Goal: Information Seeking & Learning: Learn about a topic

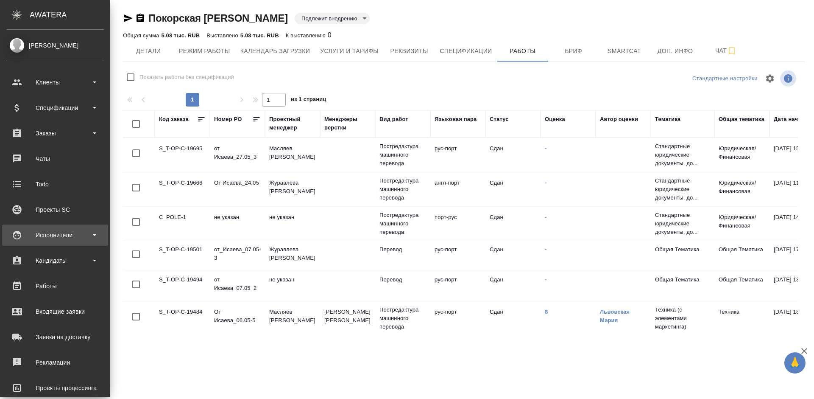
click at [70, 235] on div "Исполнители" at bounding box center [55, 235] width 98 height 13
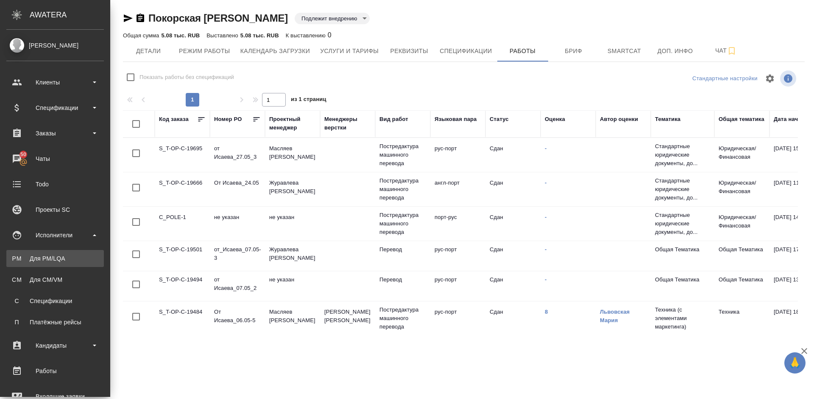
click at [70, 258] on div "Для PM/LQA" at bounding box center [55, 258] width 89 height 8
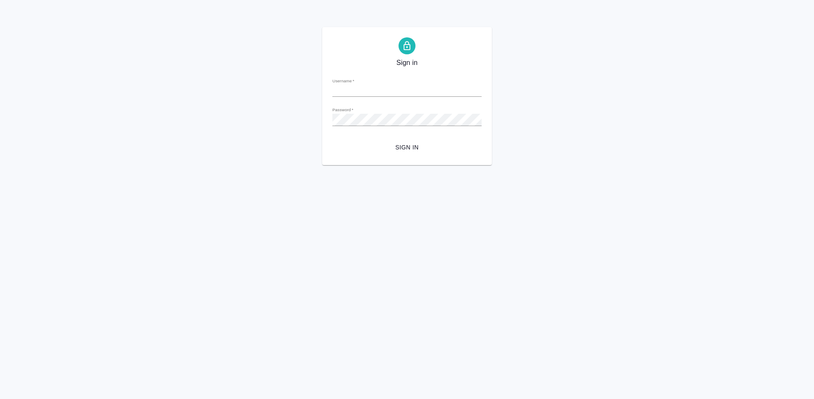
type input "a.lazareva@awatera.com"
click at [407, 149] on span "Sign in" at bounding box center [407, 147] width 136 height 11
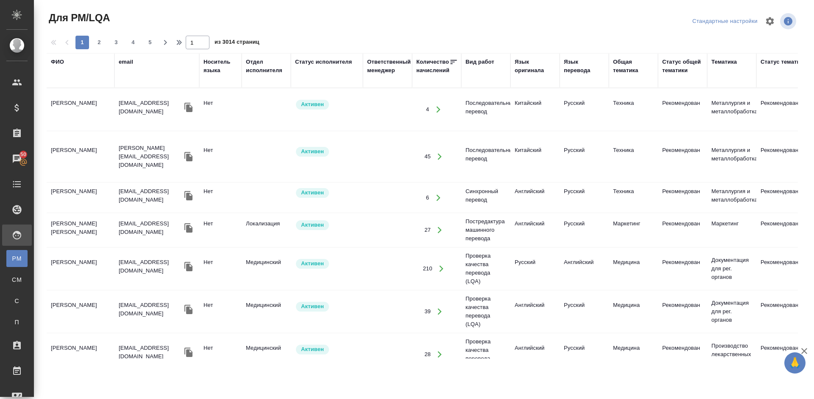
click at [60, 63] on div "ФИО" at bounding box center [57, 62] width 13 height 8
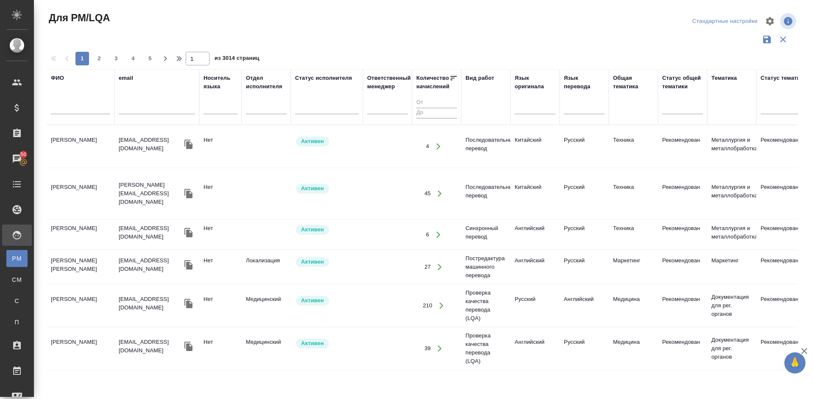
click at [91, 110] on input "text" at bounding box center [80, 108] width 59 height 11
type input "Гол"
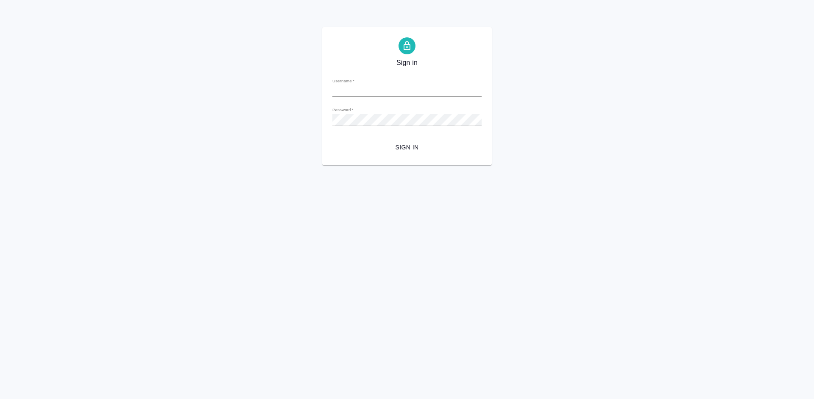
type input "[PERSON_NAME][EMAIL_ADDRESS][DOMAIN_NAME]"
click at [408, 146] on span "Sign in" at bounding box center [407, 147] width 136 height 11
click at [310, 122] on div "Sign in Username   * a.lazareva@awatera.com Password   * urlPath   * / Sign in" at bounding box center [407, 96] width 814 height 138
click at [405, 147] on span "Sign in" at bounding box center [407, 147] width 136 height 11
click at [399, 149] on span "Sign in" at bounding box center [407, 147] width 136 height 11
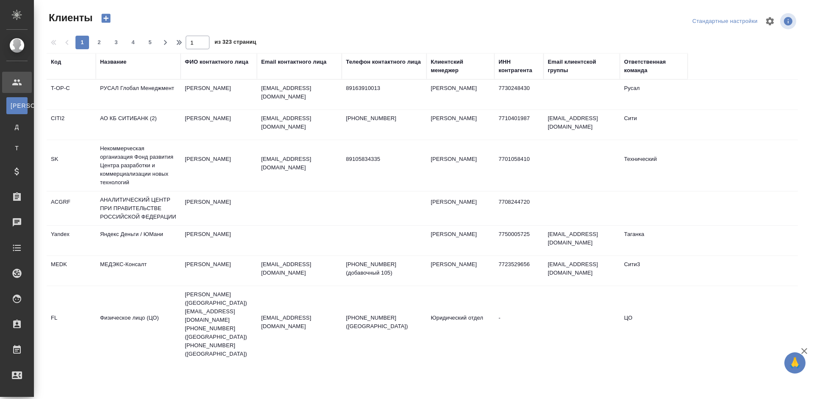
select select "RU"
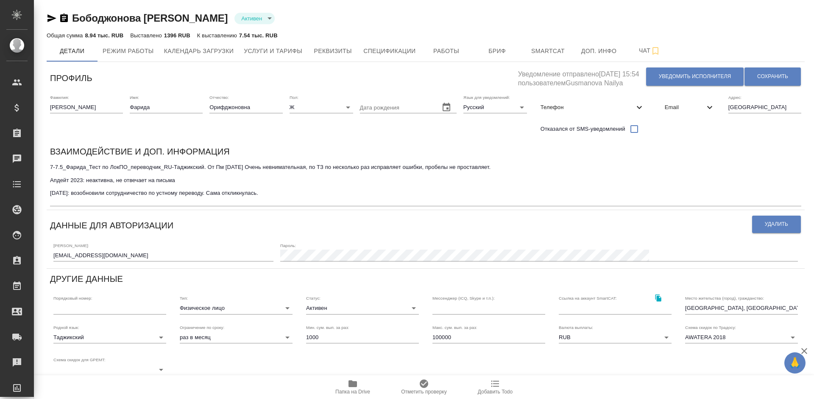
type input "Шорова Инесса"
click at [674, 77] on span "Уведомить исполнителя" at bounding box center [695, 76] width 72 height 7
type textarea "Добрый день, Фарида! Ознакомиться с подробной информацией по выполненным работа…"
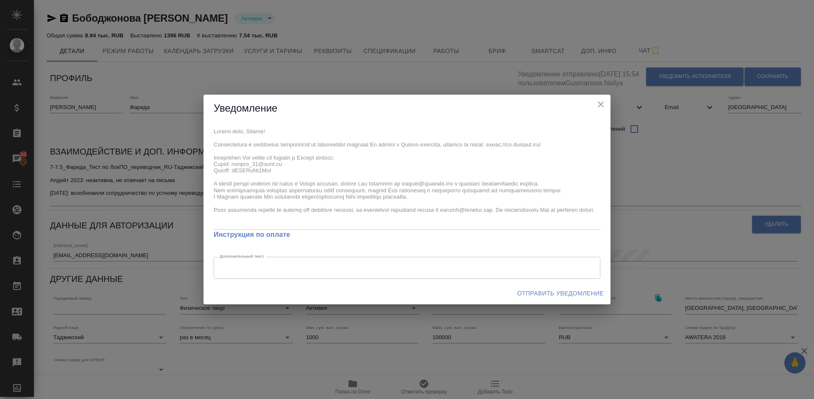
click at [544, 290] on span "Отправить уведомление" at bounding box center [560, 293] width 87 height 11
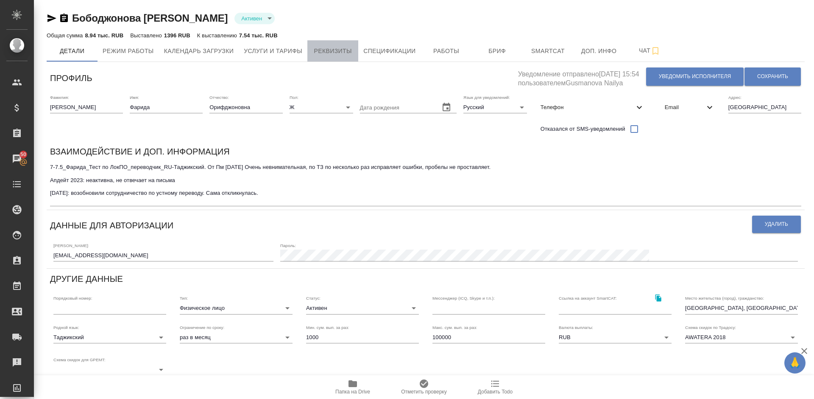
click at [335, 46] on span "Реквизиты" at bounding box center [333, 51] width 41 height 11
select select "10"
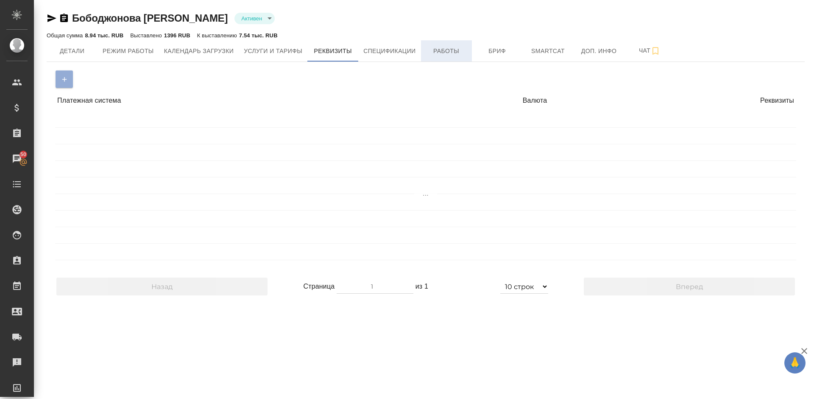
click at [456, 51] on span "Работы" at bounding box center [446, 51] width 41 height 11
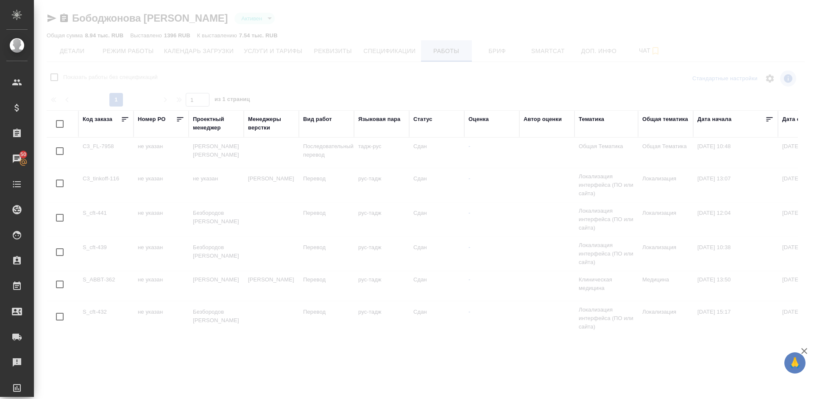
checkbox input "false"
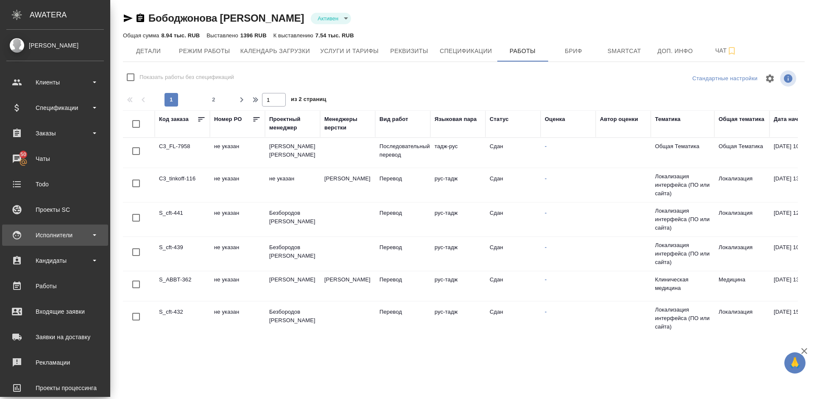
click at [57, 232] on div "Исполнители" at bounding box center [55, 235] width 98 height 13
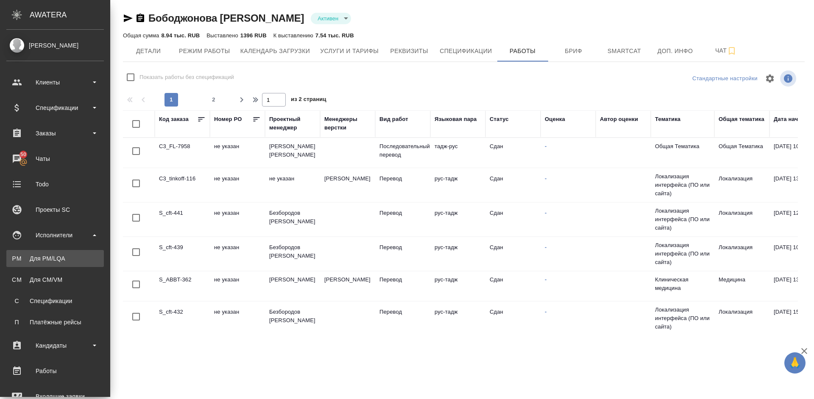
click at [73, 260] on div "Для PM/LQA" at bounding box center [55, 258] width 89 height 8
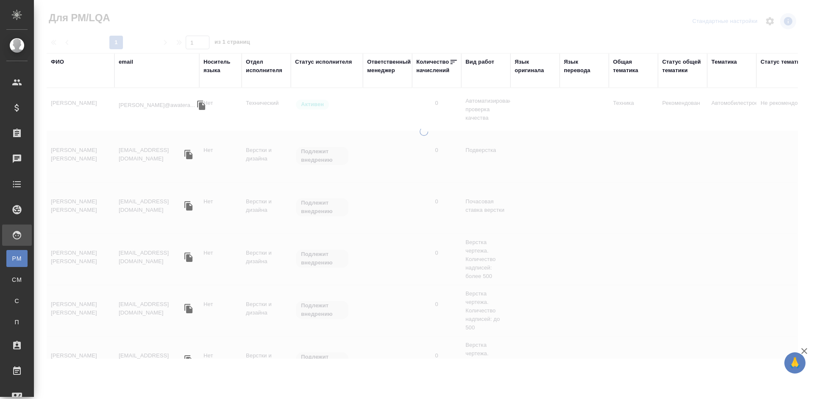
click at [63, 62] on div "ФИО" at bounding box center [57, 62] width 13 height 8
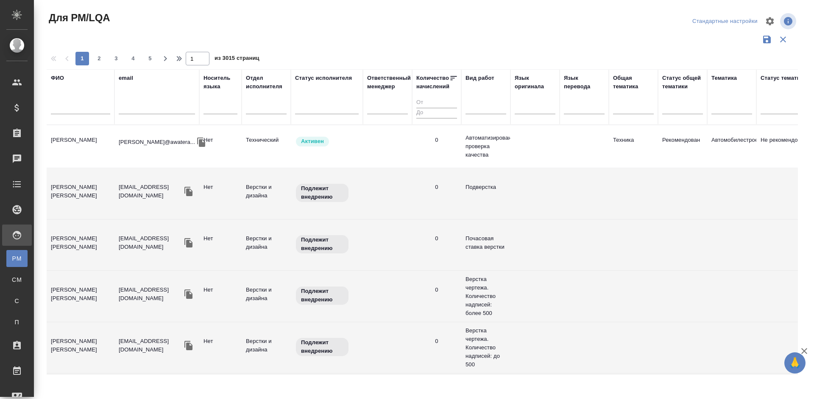
click at [84, 107] on input "text" at bounding box center [80, 108] width 59 height 11
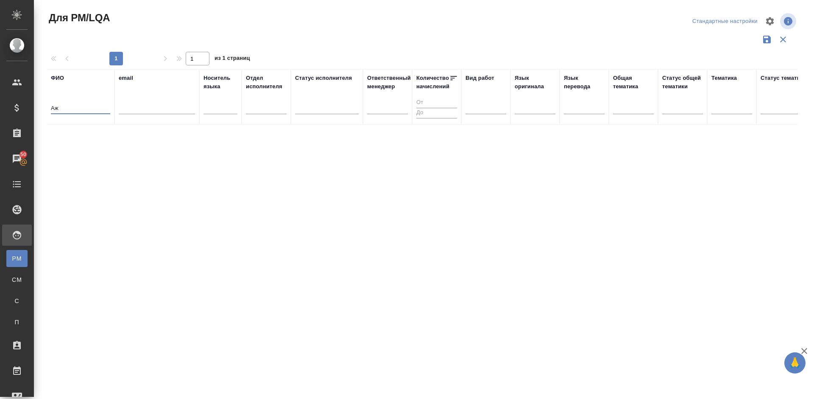
type input "A"
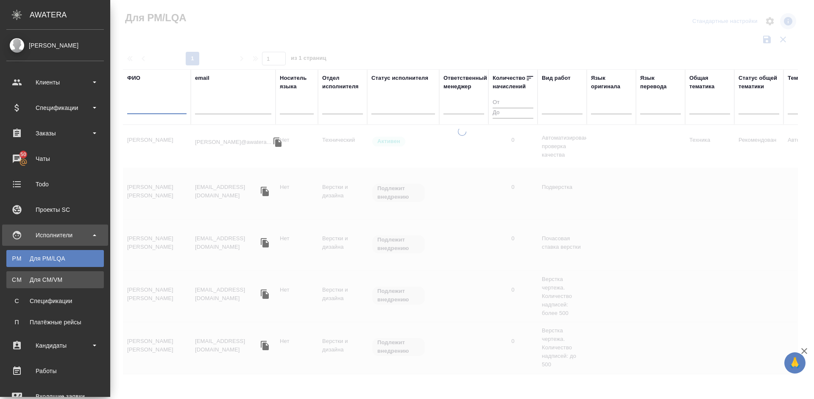
click at [20, 276] on div "Для CM/VM" at bounding box center [55, 279] width 89 height 8
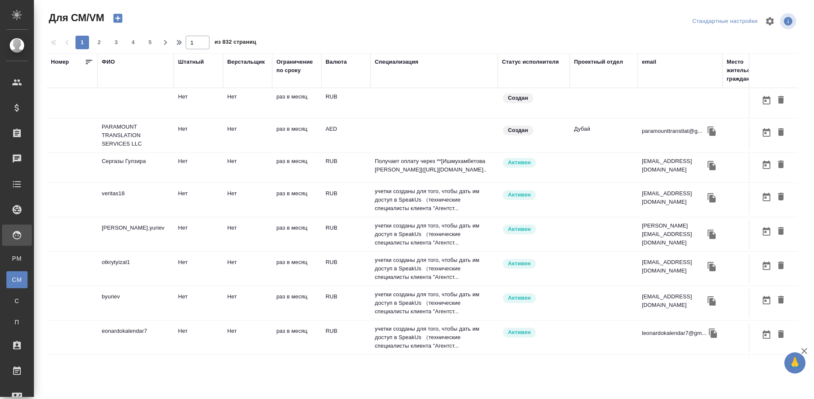
click at [112, 61] on div "ФИО" at bounding box center [108, 62] width 13 height 8
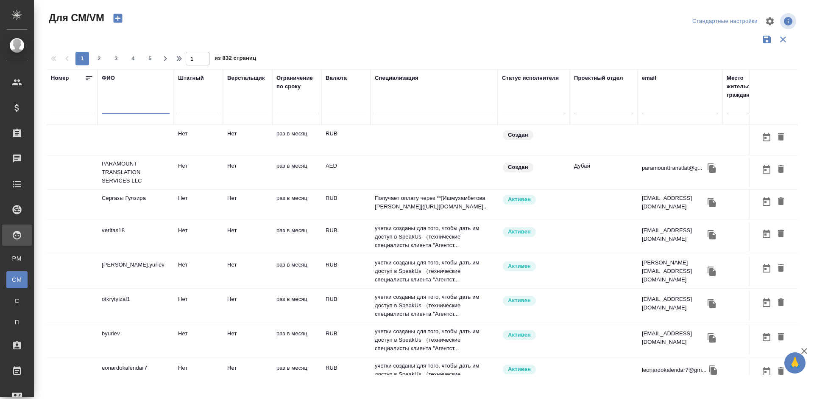
click at [125, 107] on input "text" at bounding box center [136, 108] width 68 height 11
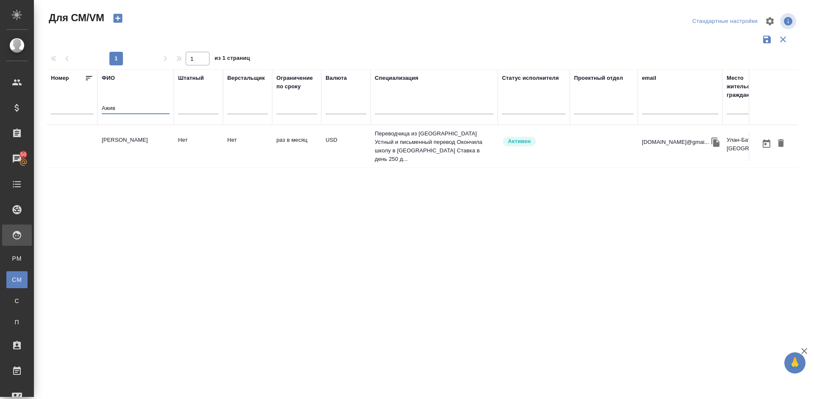
type input "Ажив"
click at [142, 149] on td "Ажив Туяна" at bounding box center [136, 146] width 76 height 30
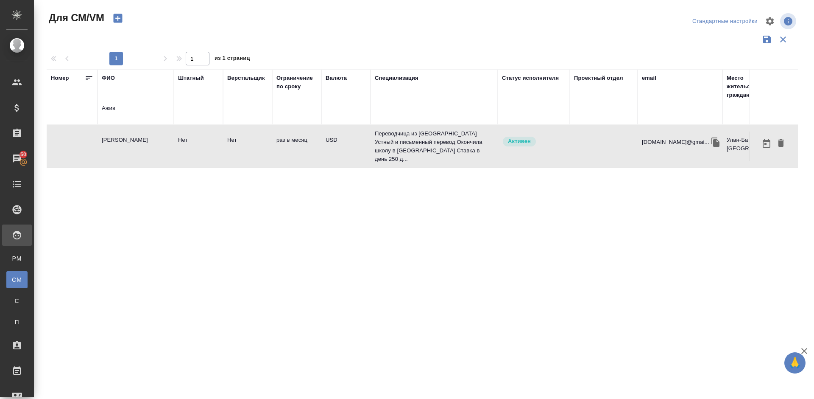
click at [142, 149] on td "Ажив Туяна" at bounding box center [136, 146] width 76 height 30
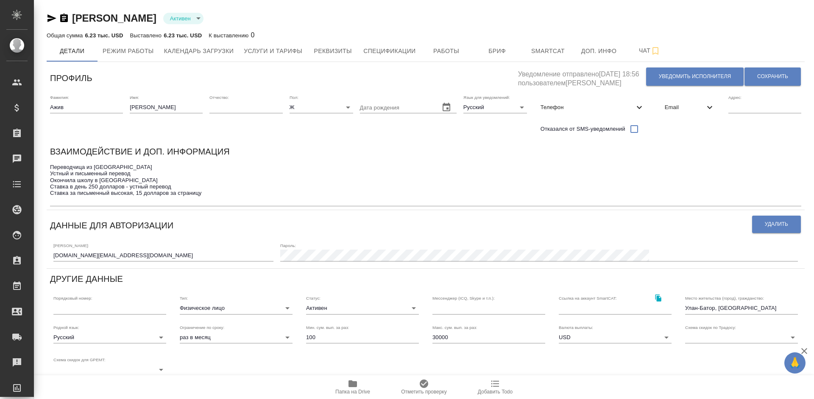
click at [754, 134] on div "Адрес:" at bounding box center [765, 116] width 73 height 43
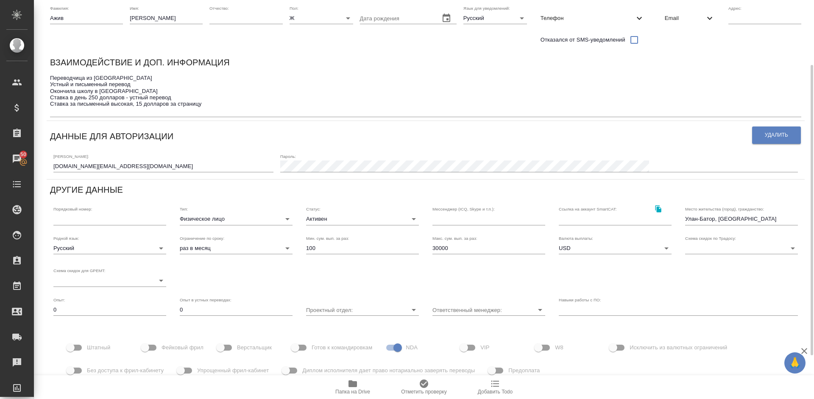
scroll to position [148, 0]
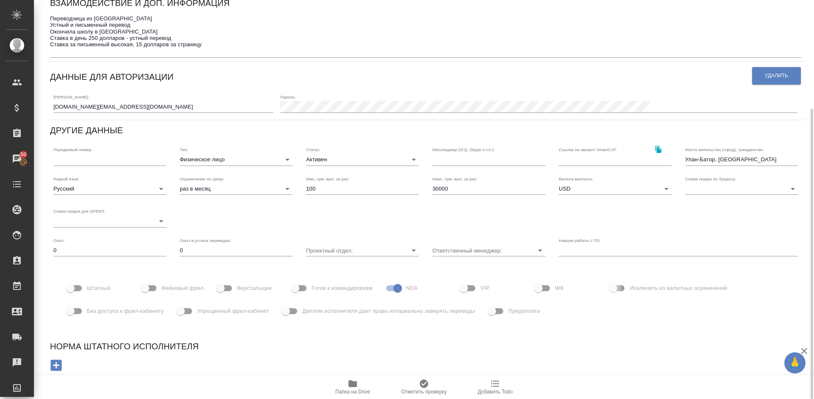
click at [623, 288] on input "Исключить из валютных ограничений" at bounding box center [613, 288] width 48 height 16
checkbox input "true"
drag, startPoint x: 813, startPoint y: 207, endPoint x: 813, endPoint y: 35, distance: 172.2
click at [813, 35] on div at bounding box center [811, 199] width 6 height 399
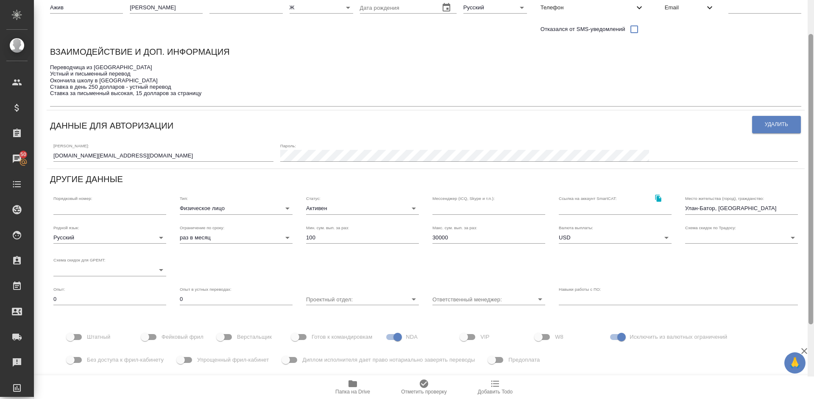
scroll to position [0, 0]
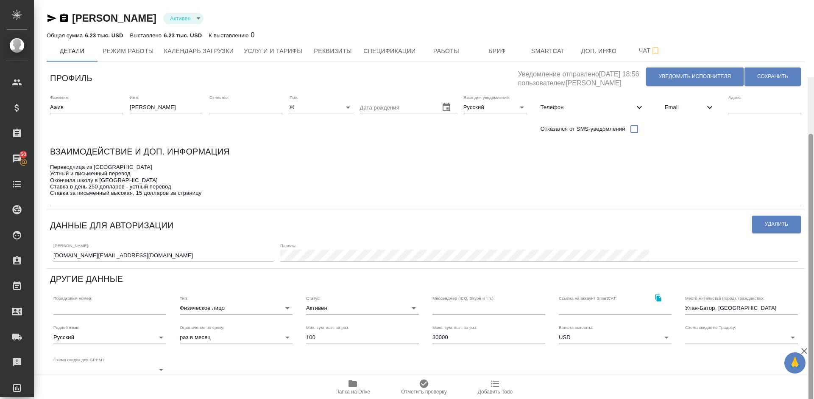
drag, startPoint x: 811, startPoint y: 122, endPoint x: 813, endPoint y: -26, distance: 148.0
click at [813, 0] on html "🙏 .cls-1 fill:#fff; AWATERA Lazareva Anastasia Клиенты Спецификации Заказы 50 Ч…" at bounding box center [407, 199] width 814 height 399
click at [770, 74] on span "Сохранить" at bounding box center [772, 76] width 31 height 7
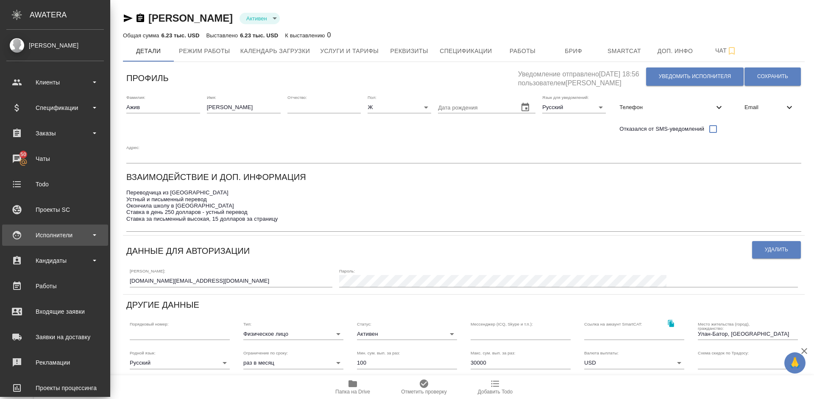
click at [65, 234] on div "Исполнители" at bounding box center [55, 235] width 98 height 13
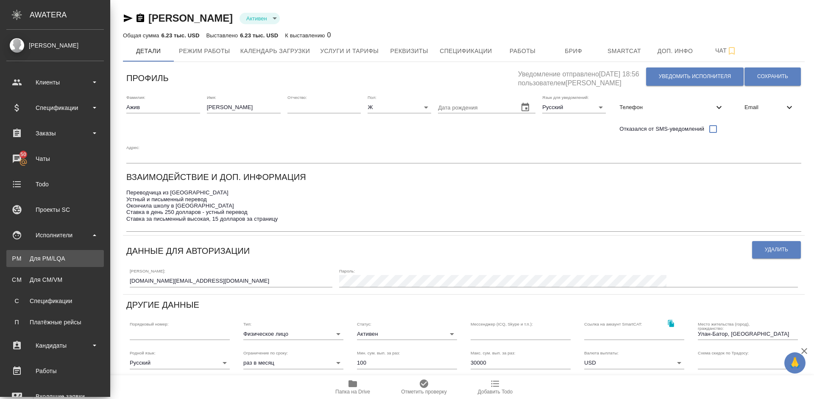
click at [81, 260] on div "Для PM/LQA" at bounding box center [55, 258] width 89 height 8
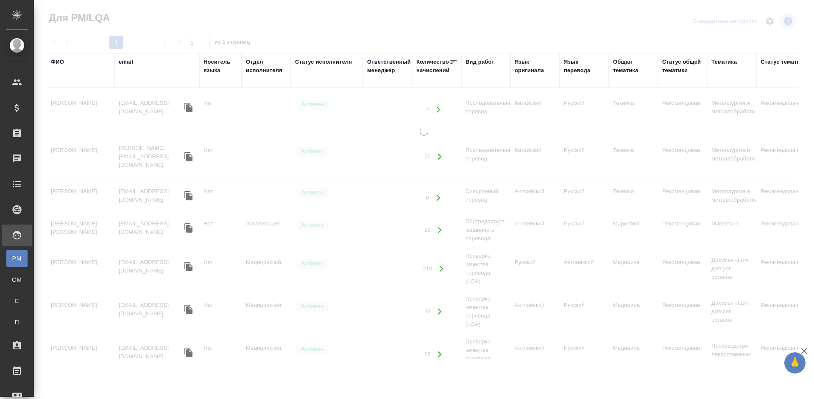
click at [64, 62] on div "ФИО" at bounding box center [57, 62] width 13 height 8
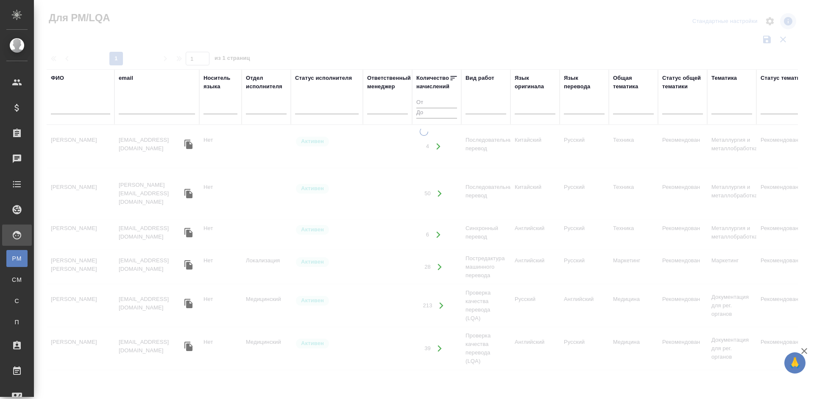
click at [86, 108] on input "text" at bounding box center [80, 108] width 59 height 11
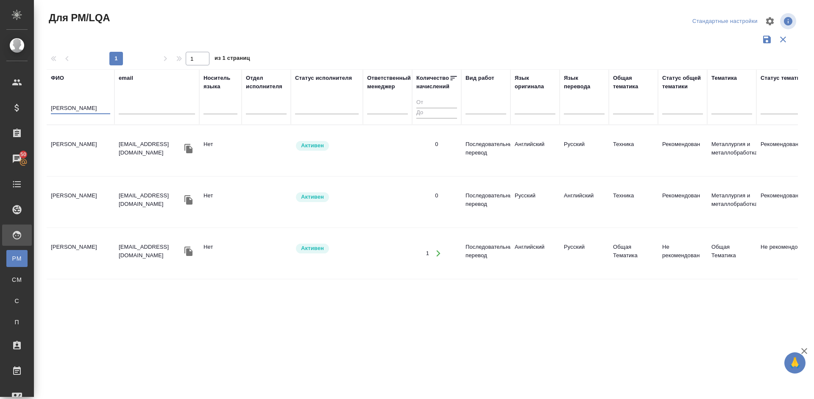
type input "[PERSON_NAME]"
click at [98, 155] on td "[PERSON_NAME]" at bounding box center [81, 151] width 68 height 30
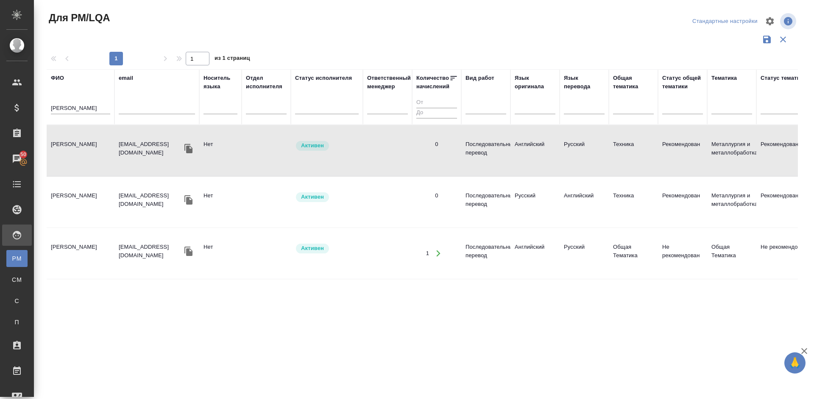
click at [94, 151] on td "[PERSON_NAME]" at bounding box center [81, 151] width 68 height 30
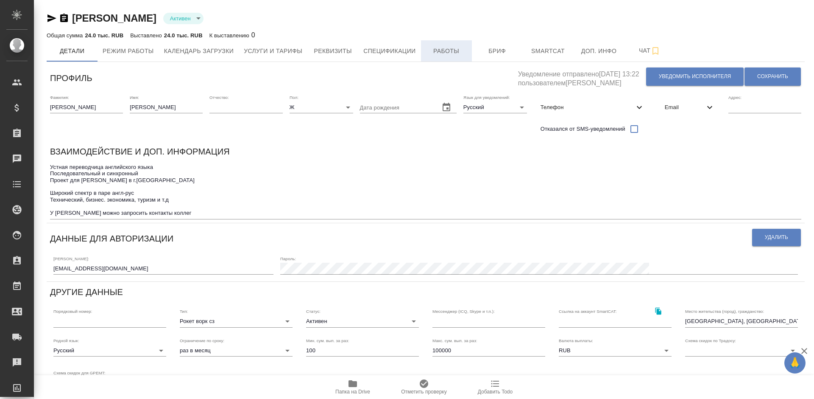
click at [447, 42] on button "Работы" at bounding box center [446, 50] width 51 height 21
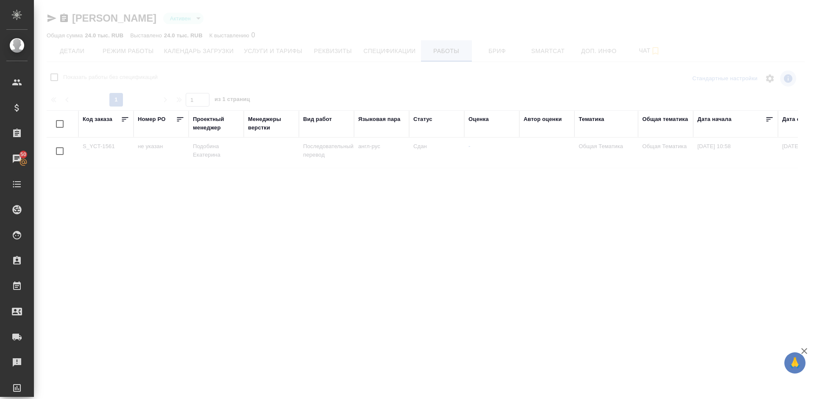
checkbox input "false"
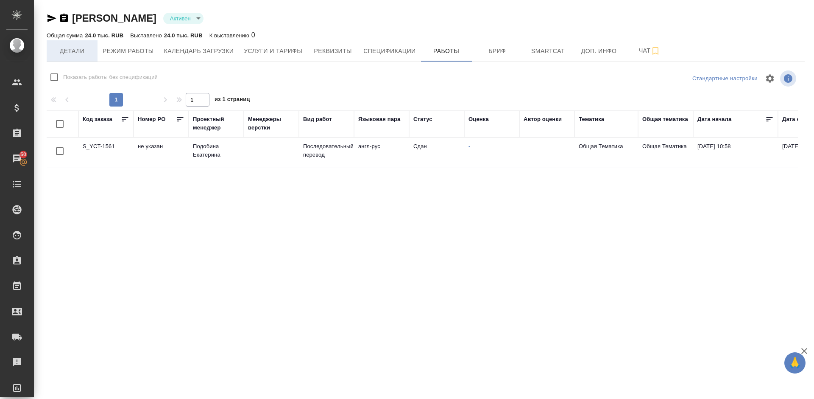
click at [82, 51] on span "Детали" at bounding box center [72, 51] width 41 height 11
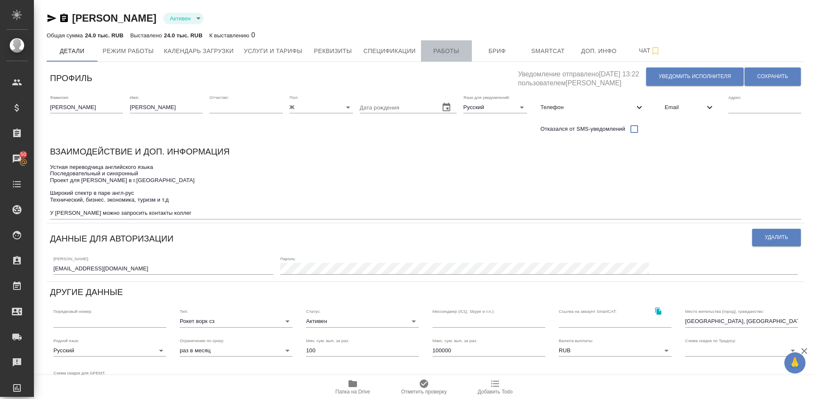
click at [447, 53] on span "Работы" at bounding box center [446, 51] width 41 height 11
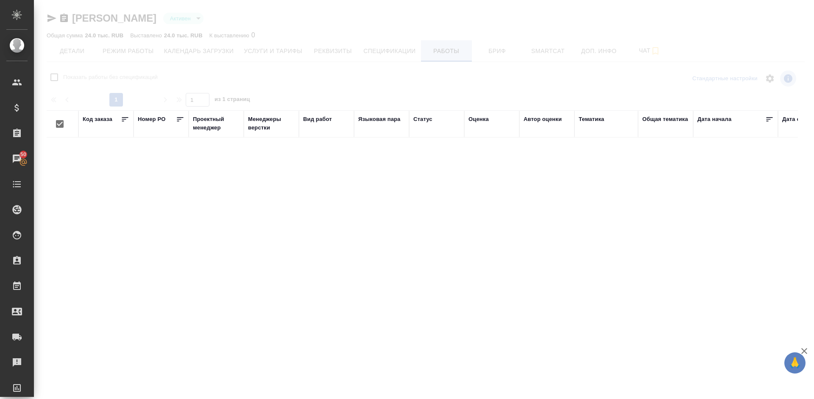
checkbox input "false"
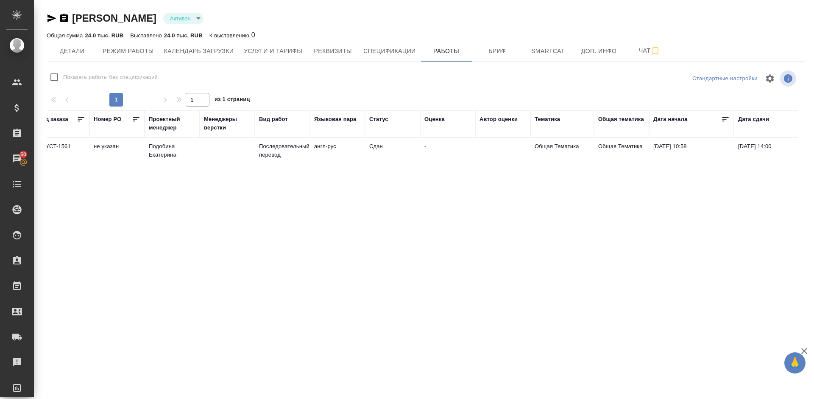
scroll to position [0, 6]
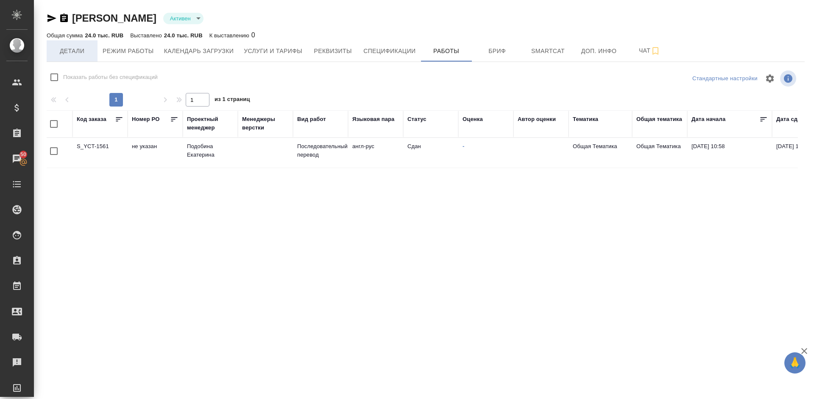
click at [82, 53] on span "Детали" at bounding box center [72, 51] width 41 height 11
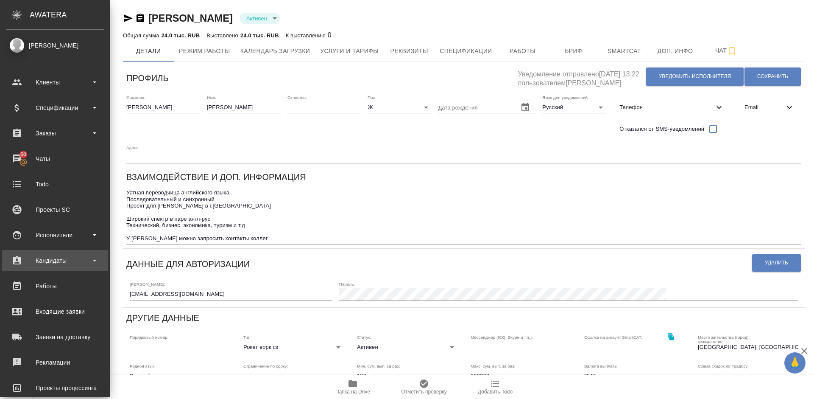
click at [67, 261] on div "Кандидаты" at bounding box center [55, 260] width 98 height 13
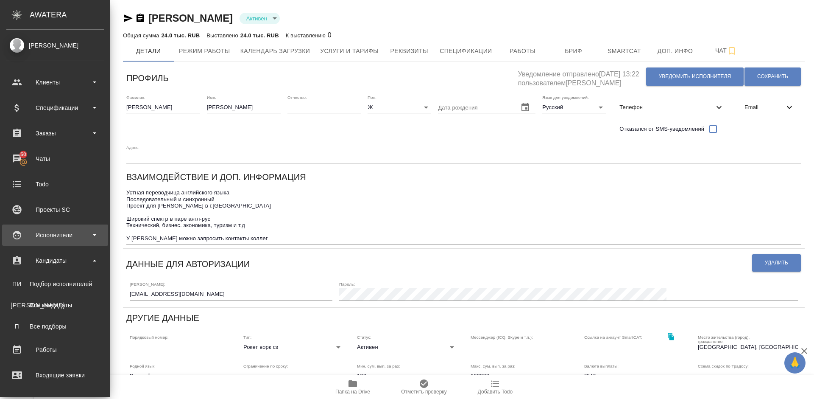
click at [71, 233] on div "Исполнители" at bounding box center [55, 235] width 98 height 13
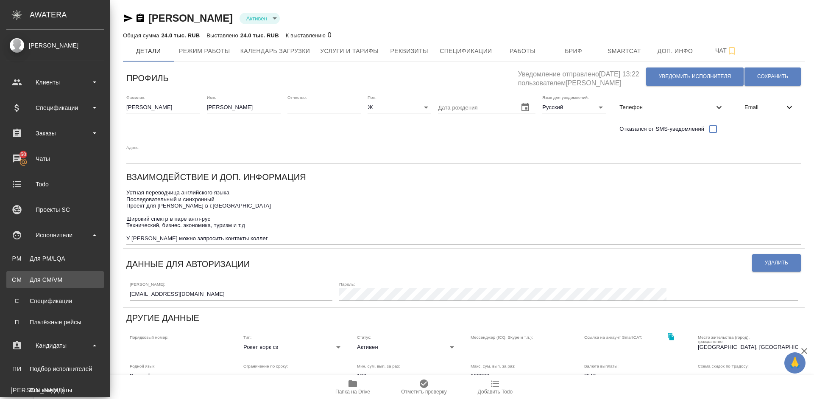
click at [76, 278] on div "Для CM/VM" at bounding box center [55, 279] width 89 height 8
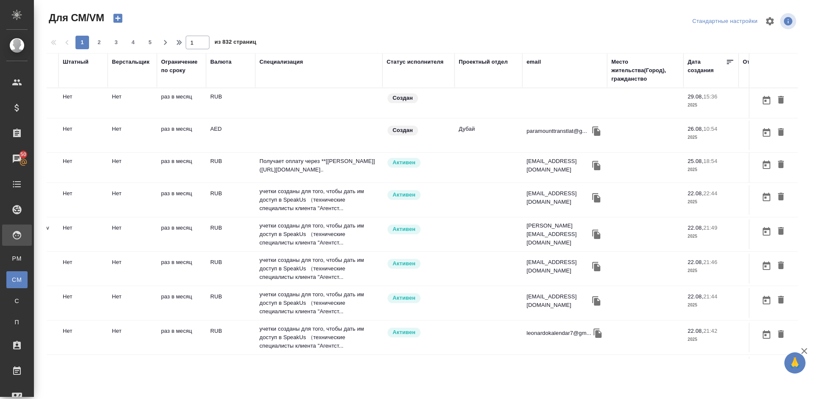
scroll to position [0, 161]
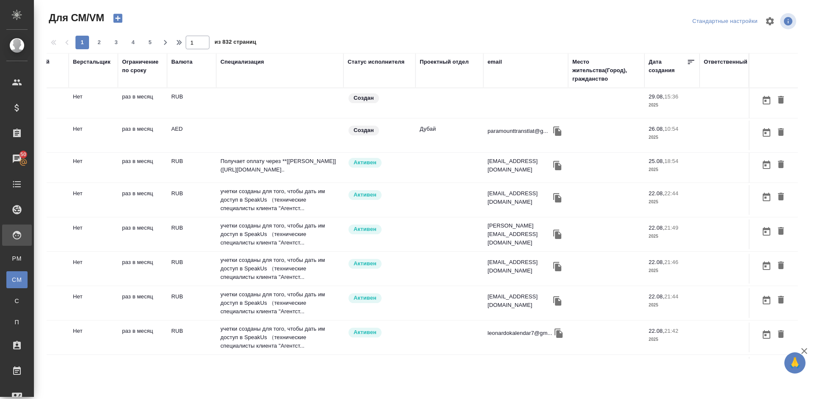
click at [585, 77] on div "Место жительства(Город), гражданство" at bounding box center [606, 70] width 68 height 25
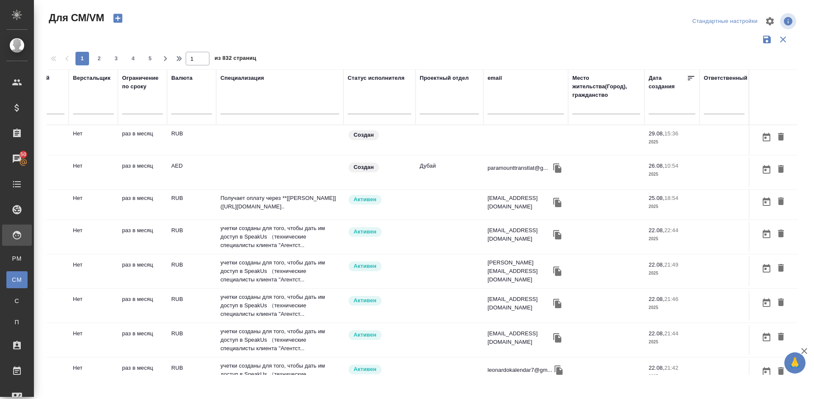
click at [580, 111] on input "text" at bounding box center [606, 108] width 68 height 11
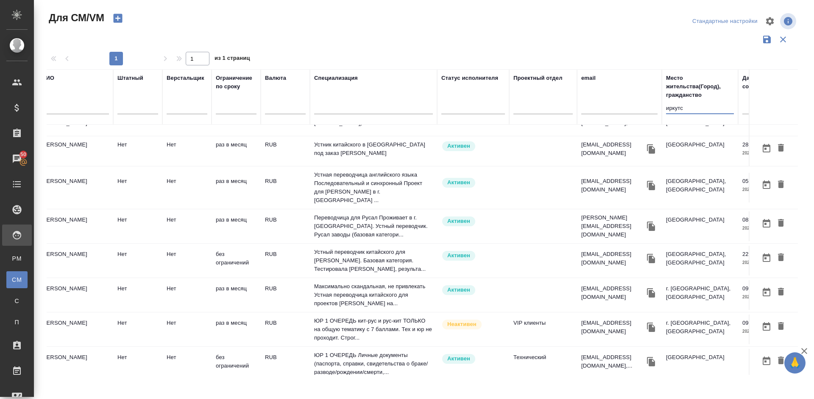
scroll to position [114, 0]
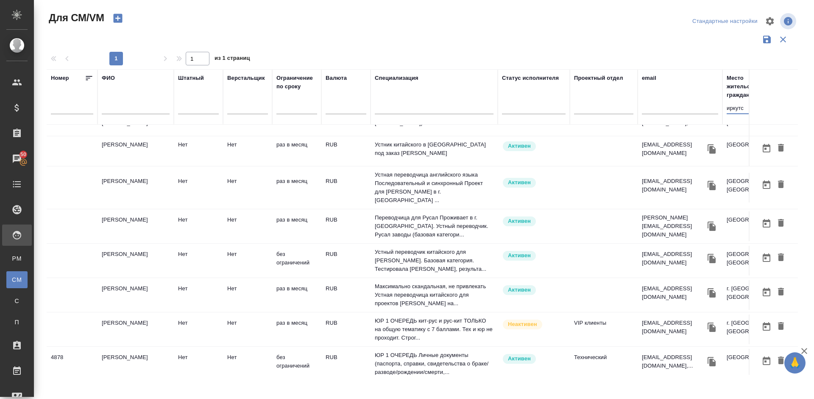
type input "иркутс"
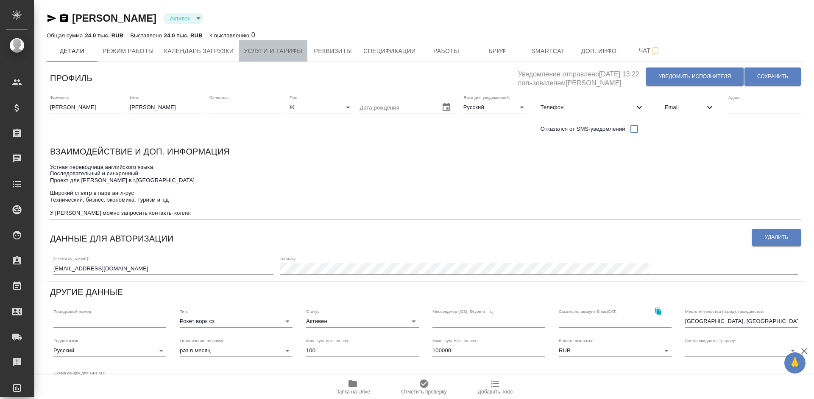
click at [273, 55] on span "Услуги и тарифы" at bounding box center [273, 51] width 59 height 11
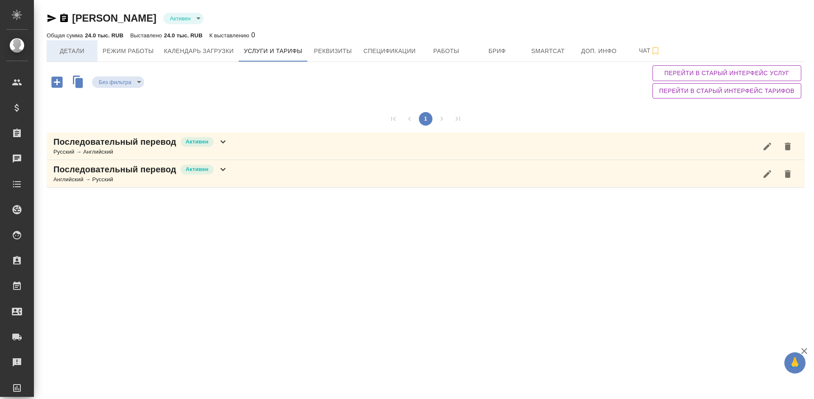
click at [84, 52] on span "Детали" at bounding box center [72, 51] width 41 height 11
